Goal: Task Accomplishment & Management: Manage account settings

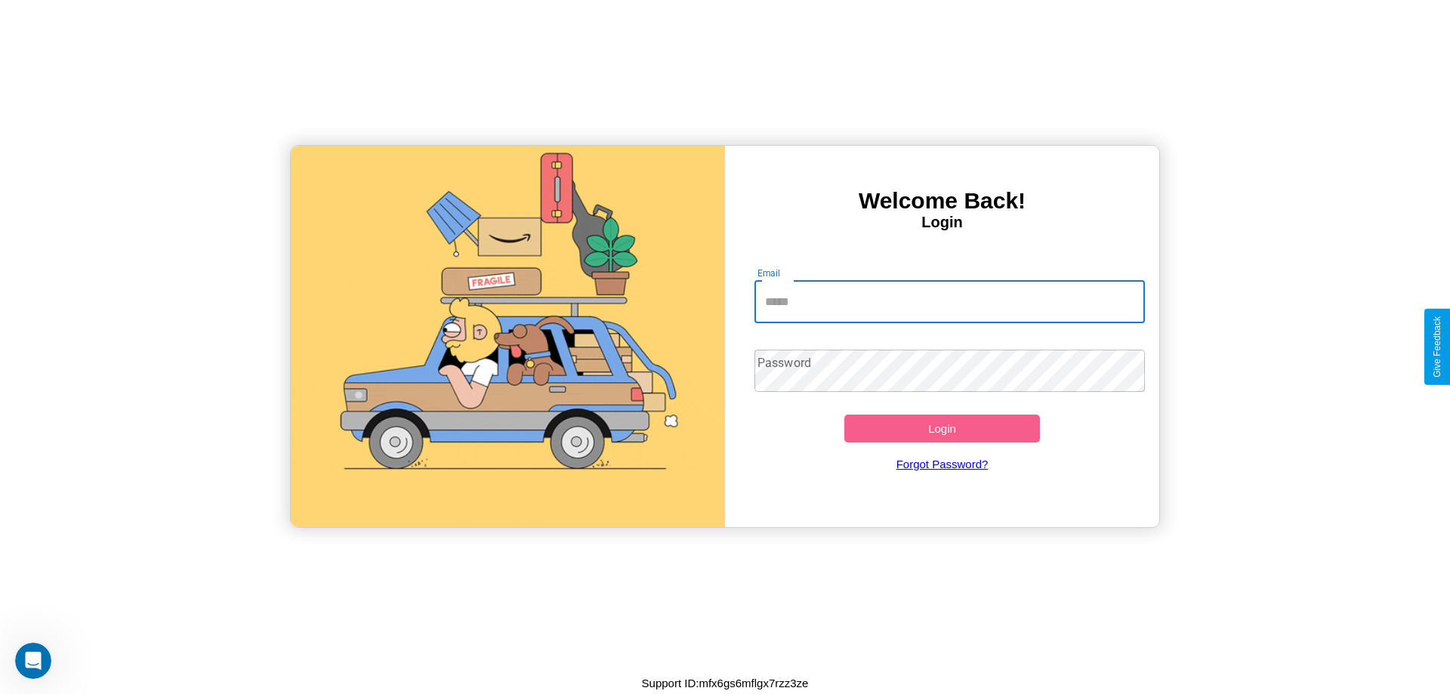
click at [949, 301] on input "Email" at bounding box center [950, 302] width 391 height 42
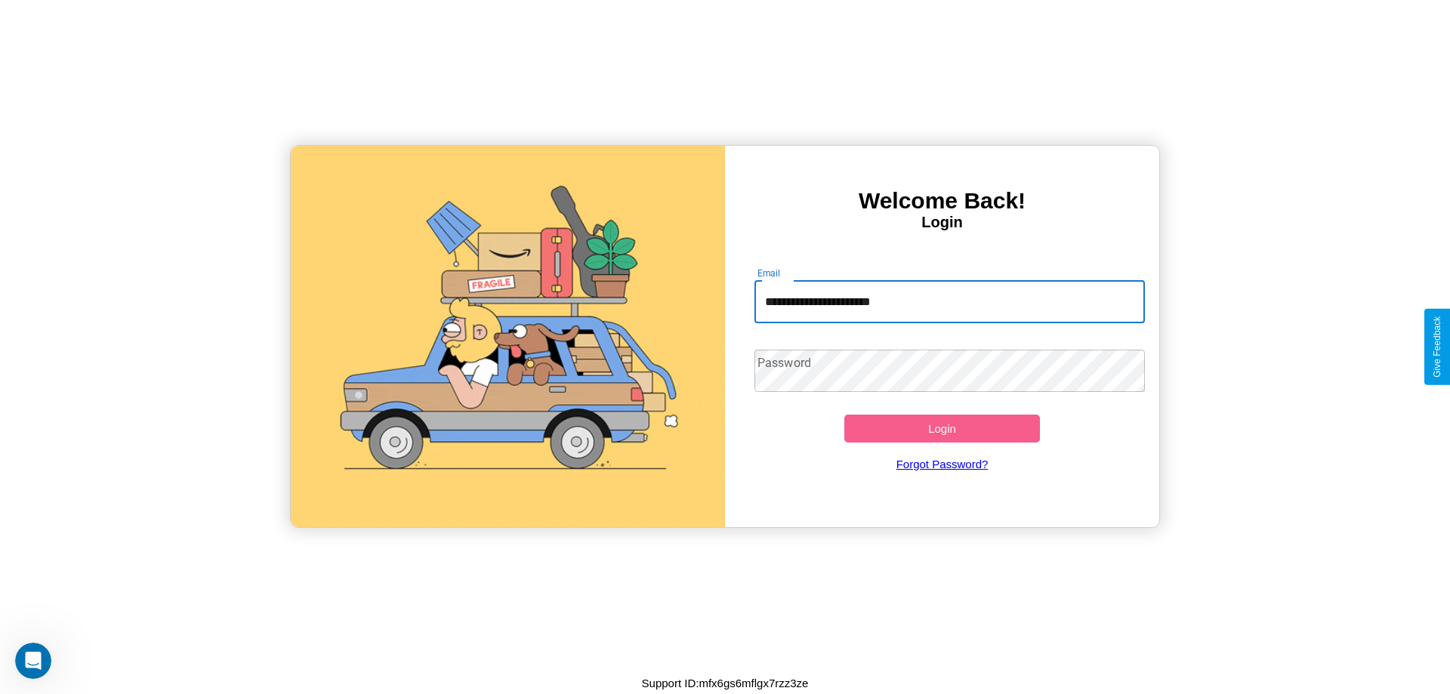
type input "**********"
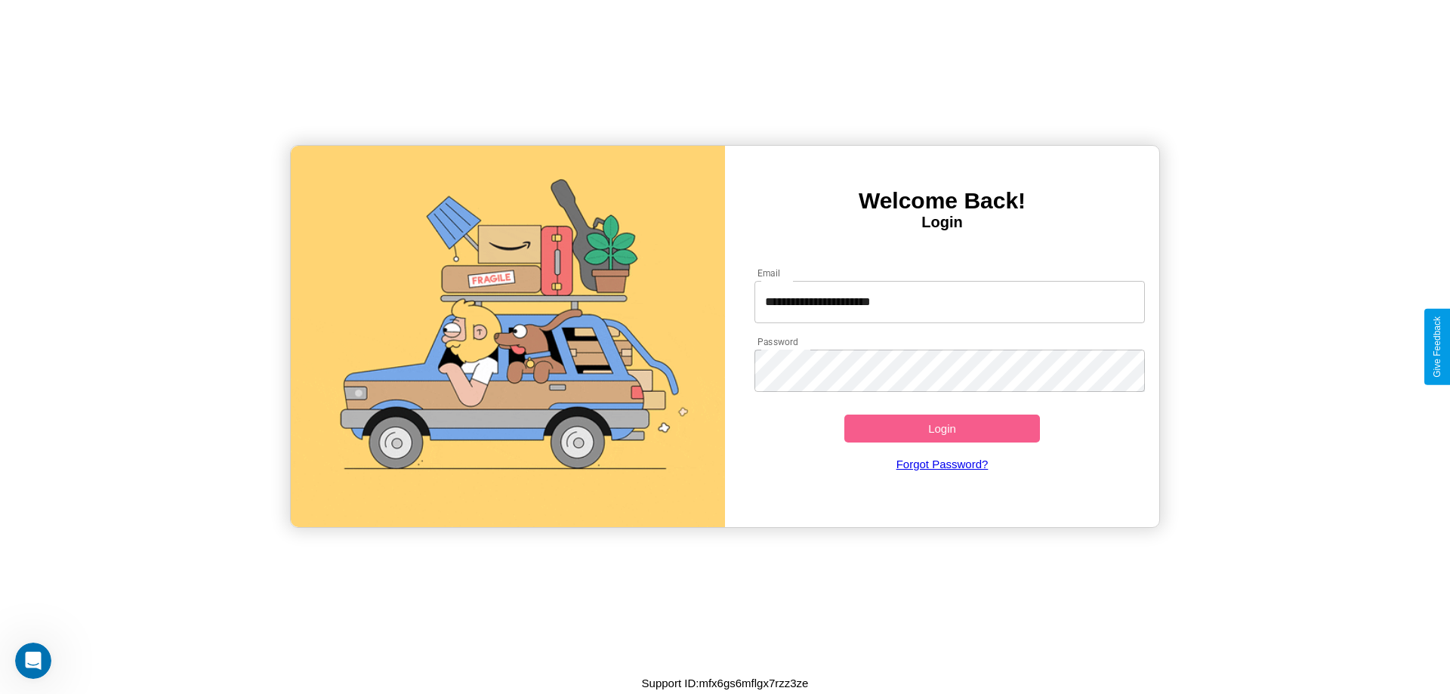
click at [942, 428] on button "Login" at bounding box center [942, 429] width 196 height 28
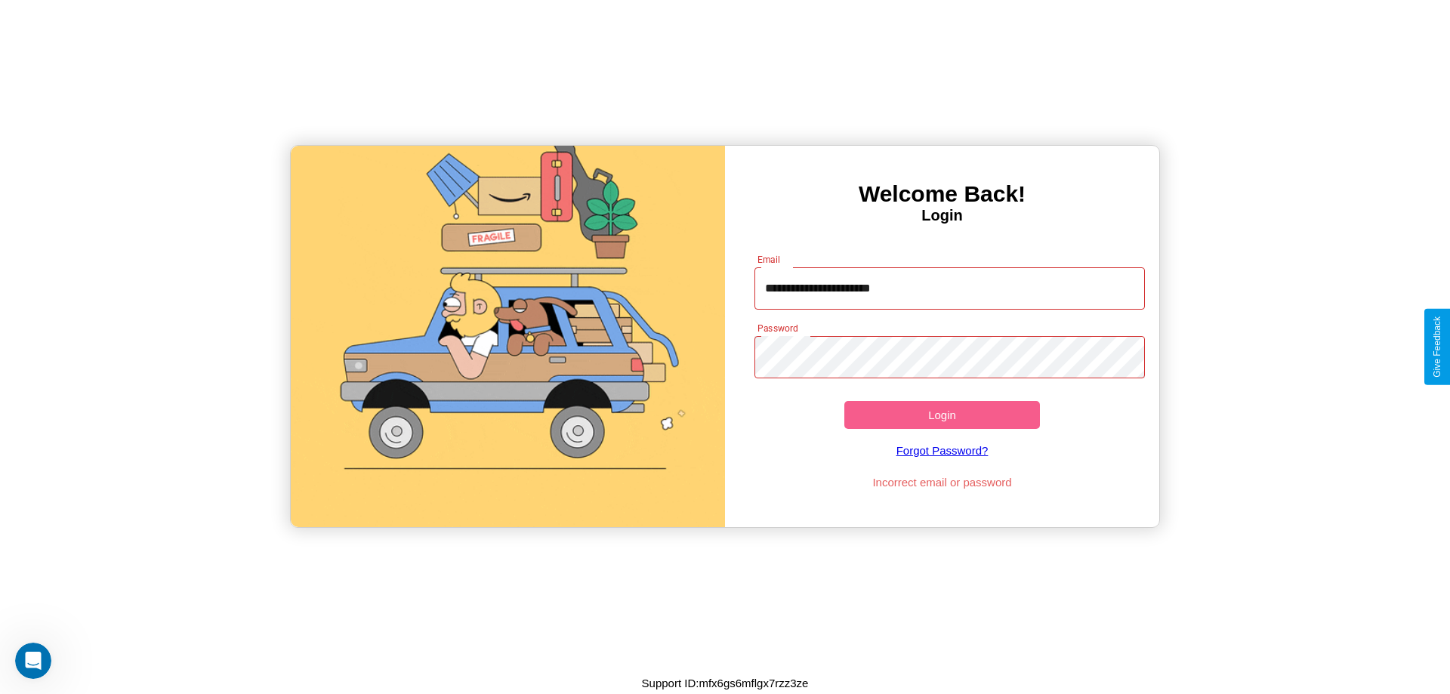
click at [942, 415] on button "Login" at bounding box center [942, 415] width 196 height 28
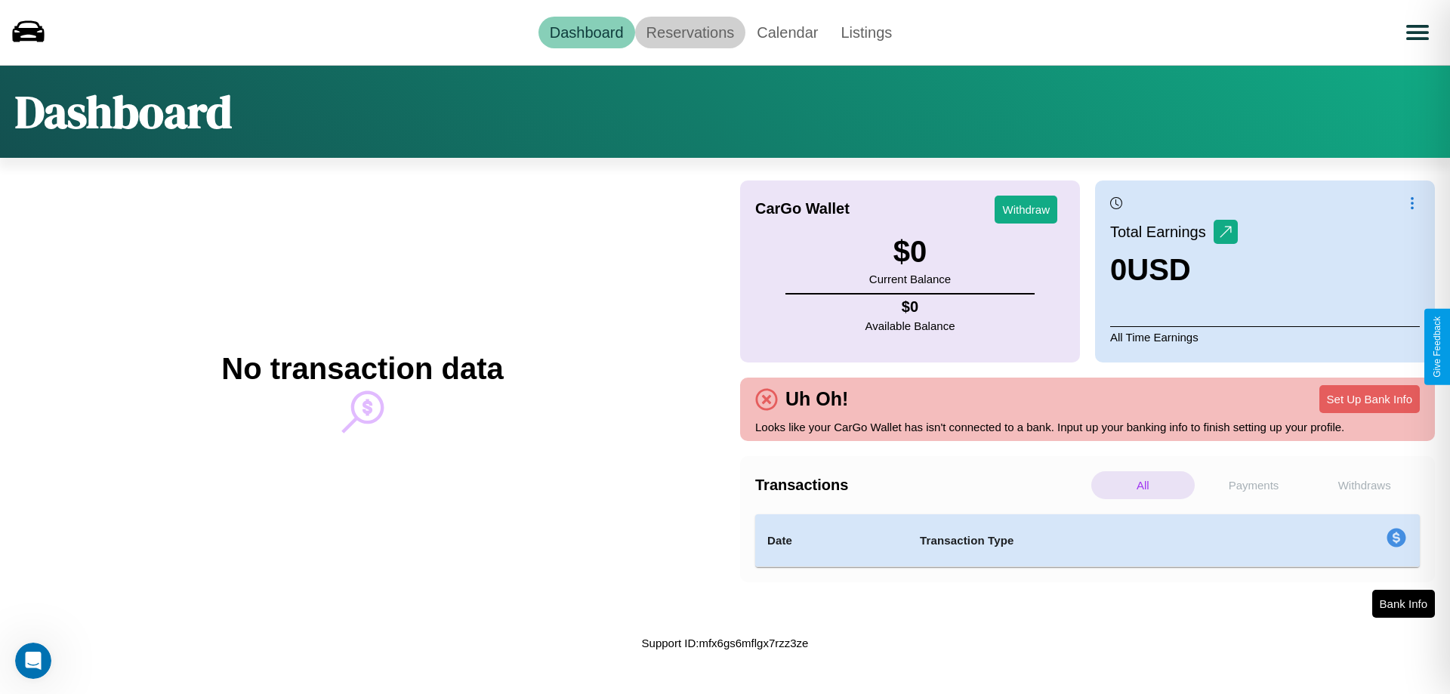
click at [690, 32] on link "Reservations" at bounding box center [690, 33] width 111 height 32
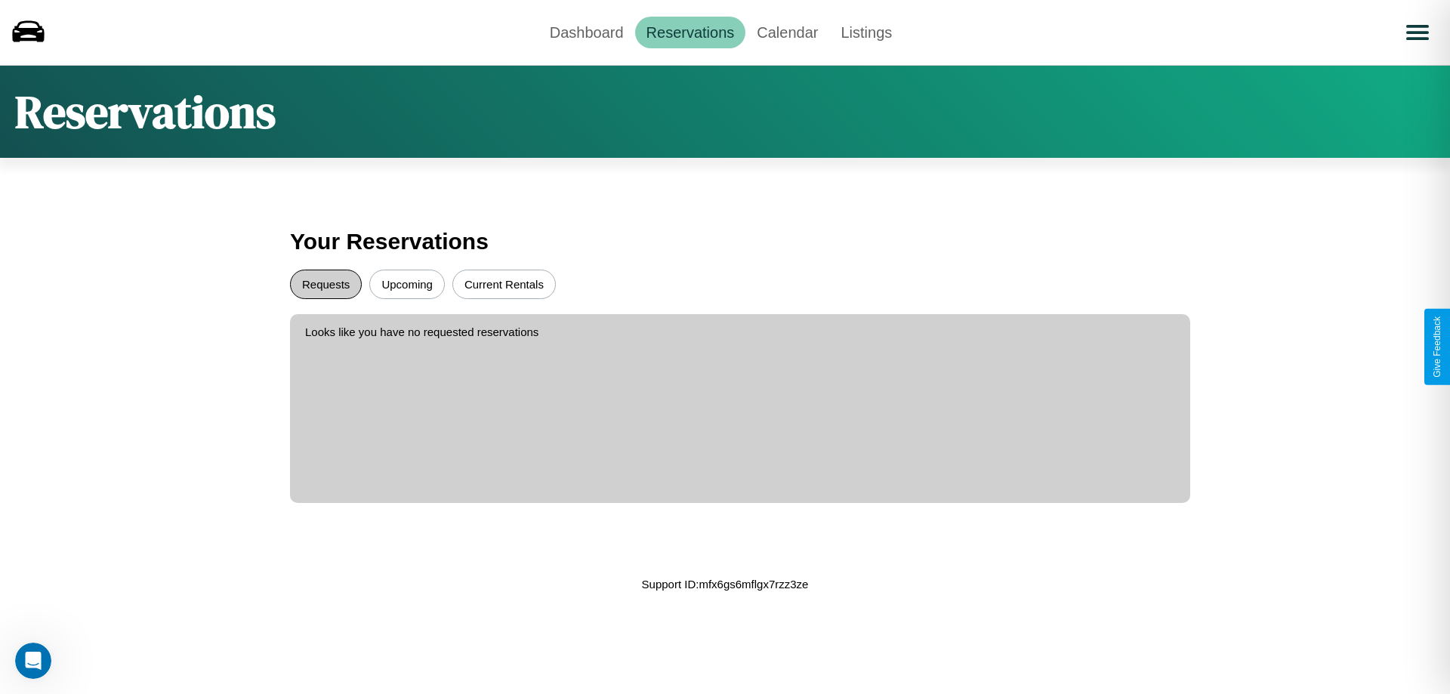
click at [326, 284] on button "Requests" at bounding box center [326, 284] width 72 height 29
click at [407, 284] on button "Upcoming" at bounding box center [407, 284] width 76 height 29
click at [787, 32] on link "Calendar" at bounding box center [787, 33] width 84 height 32
